Goal: Transaction & Acquisition: Purchase product/service

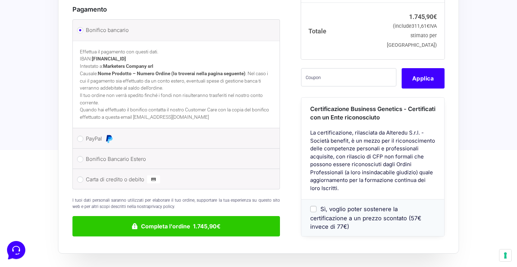
scroll to position [589, 0]
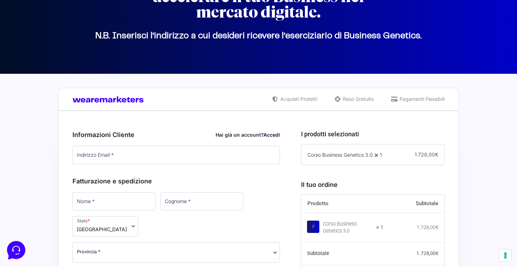
scroll to position [97, 0]
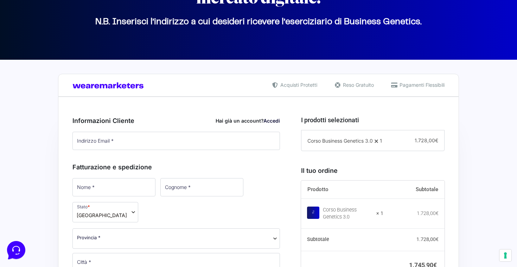
click at [377, 141] on span at bounding box center [375, 141] width 7 height 7
click at [390, 140] on div "Corso Business Genetics 3.0 1 − 1 + 1.728,00 €" at bounding box center [372, 140] width 143 height 21
click at [436, 141] on span "€" at bounding box center [436, 140] width 3 height 6
click at [353, 134] on div "Corso Business Genetics 3.0 1 − 1 + 1.728,00 €" at bounding box center [372, 140] width 143 height 21
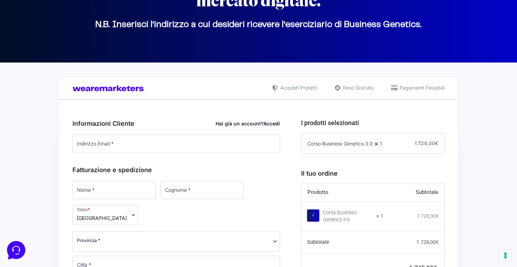
scroll to position [86, 0]
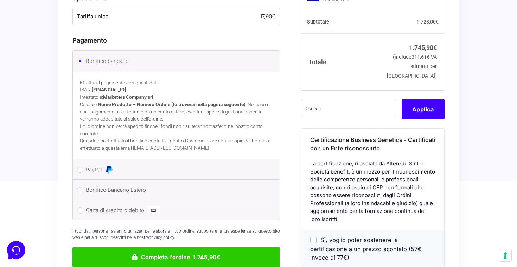
scroll to position [534, 0]
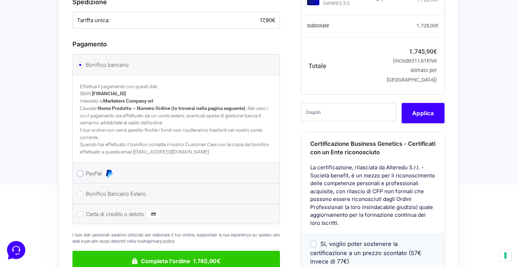
click at [79, 170] on input "PayPal" at bounding box center [80, 173] width 6 height 6
radio input "true"
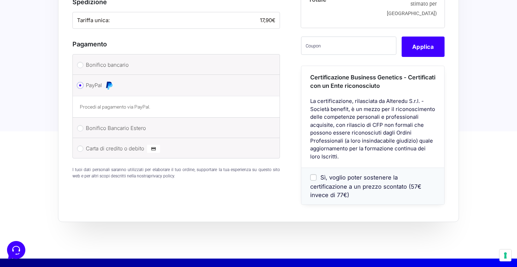
scroll to position [523, 0]
